Goal: Find specific page/section

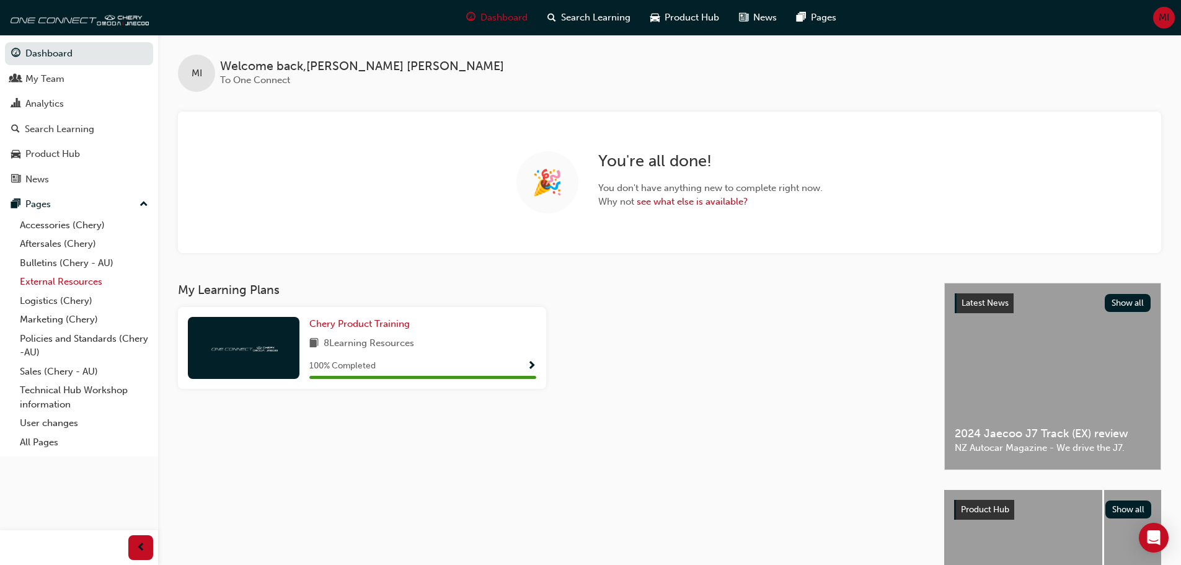
click at [43, 283] on link "External Resources" at bounding box center [84, 281] width 138 height 19
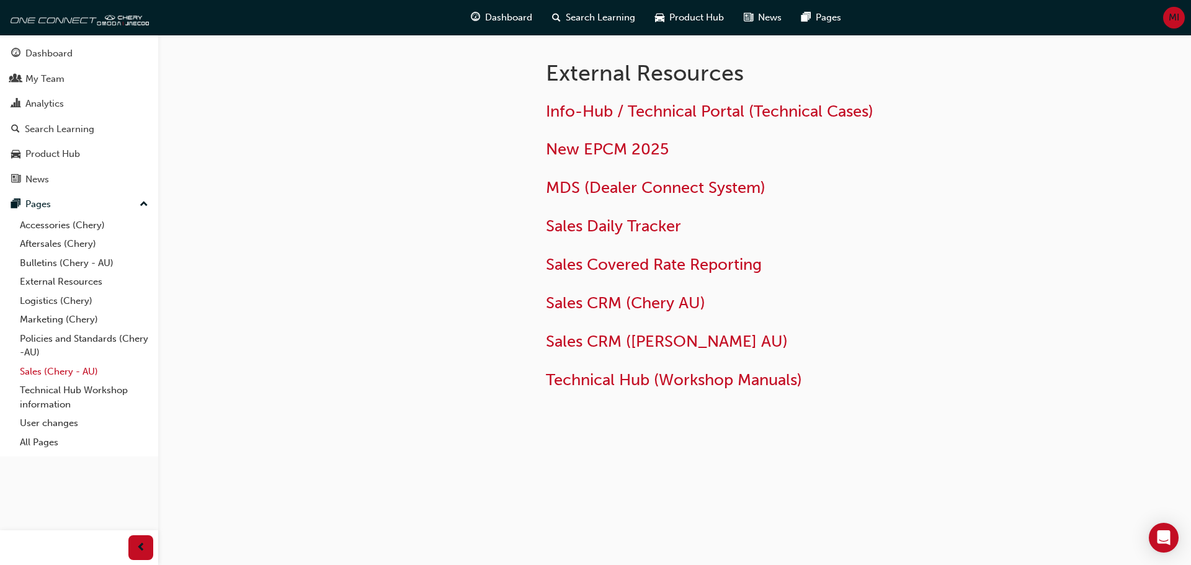
click at [79, 380] on link "Sales (Chery - AU)" at bounding box center [84, 371] width 138 height 19
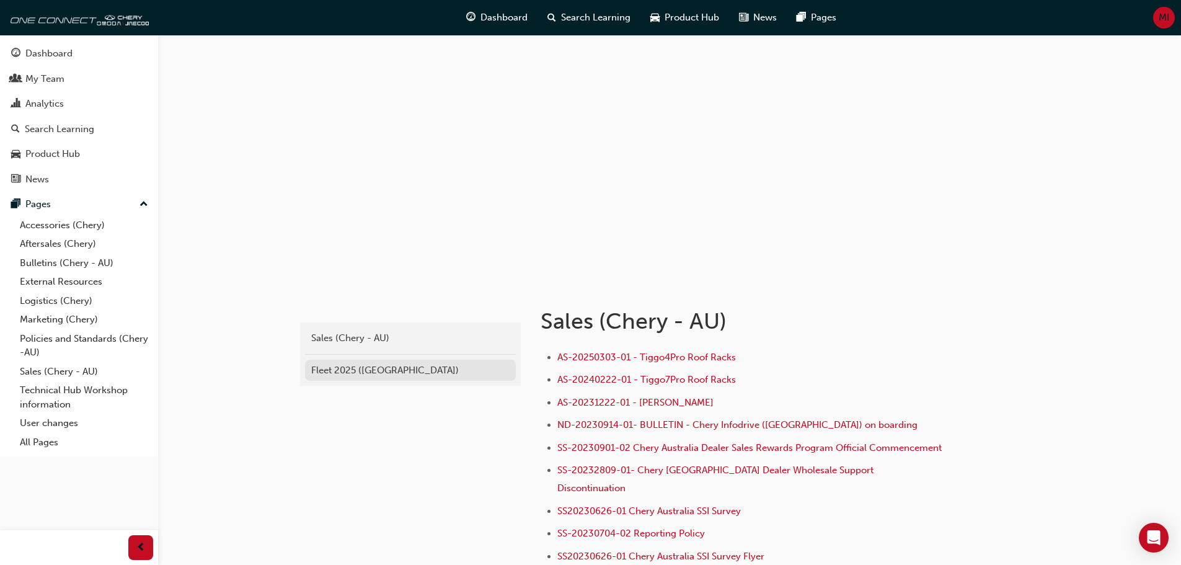
click at [353, 373] on div "Fleet 2025 ([GEOGRAPHIC_DATA])" at bounding box center [410, 370] width 198 height 14
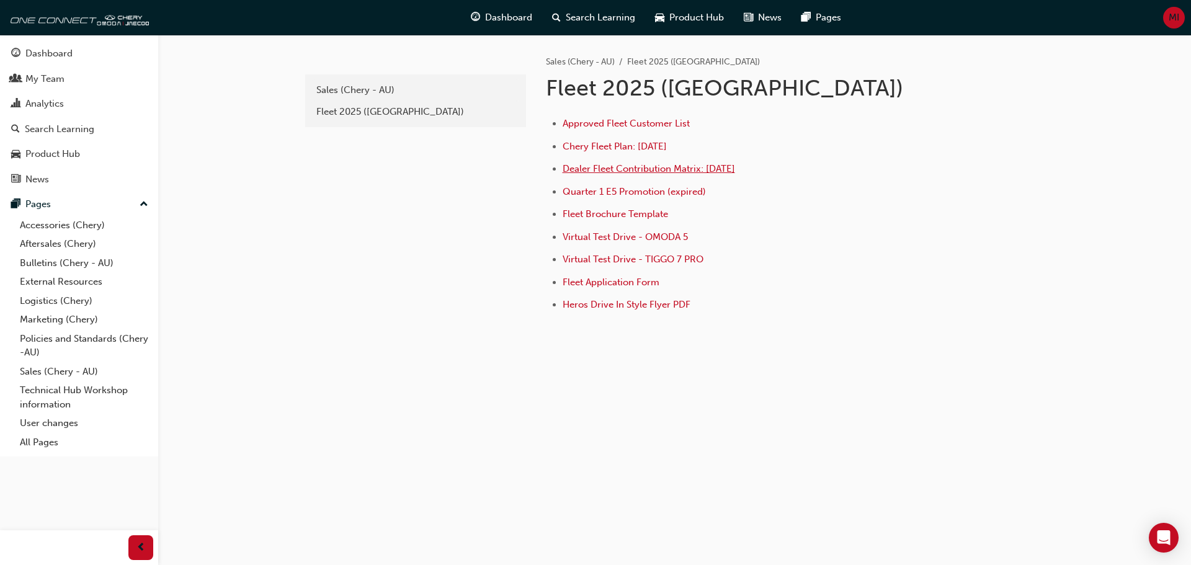
click at [623, 168] on span "Dealer Fleet Contribution Matrix: [DATE]" at bounding box center [648, 168] width 172 height 11
